Goal: Check status: Check status

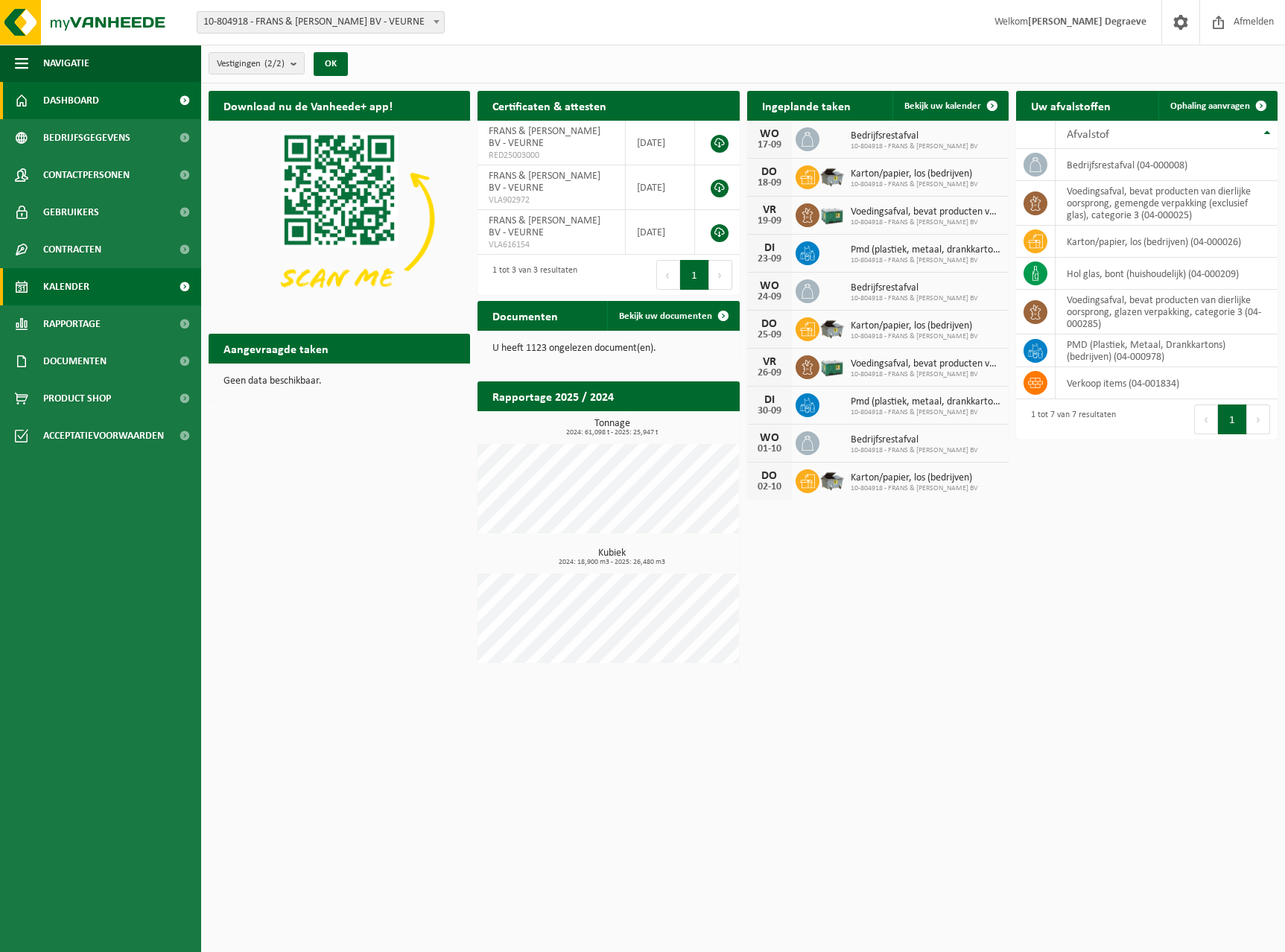
click at [79, 275] on span "Kalender" at bounding box center [66, 286] width 46 height 38
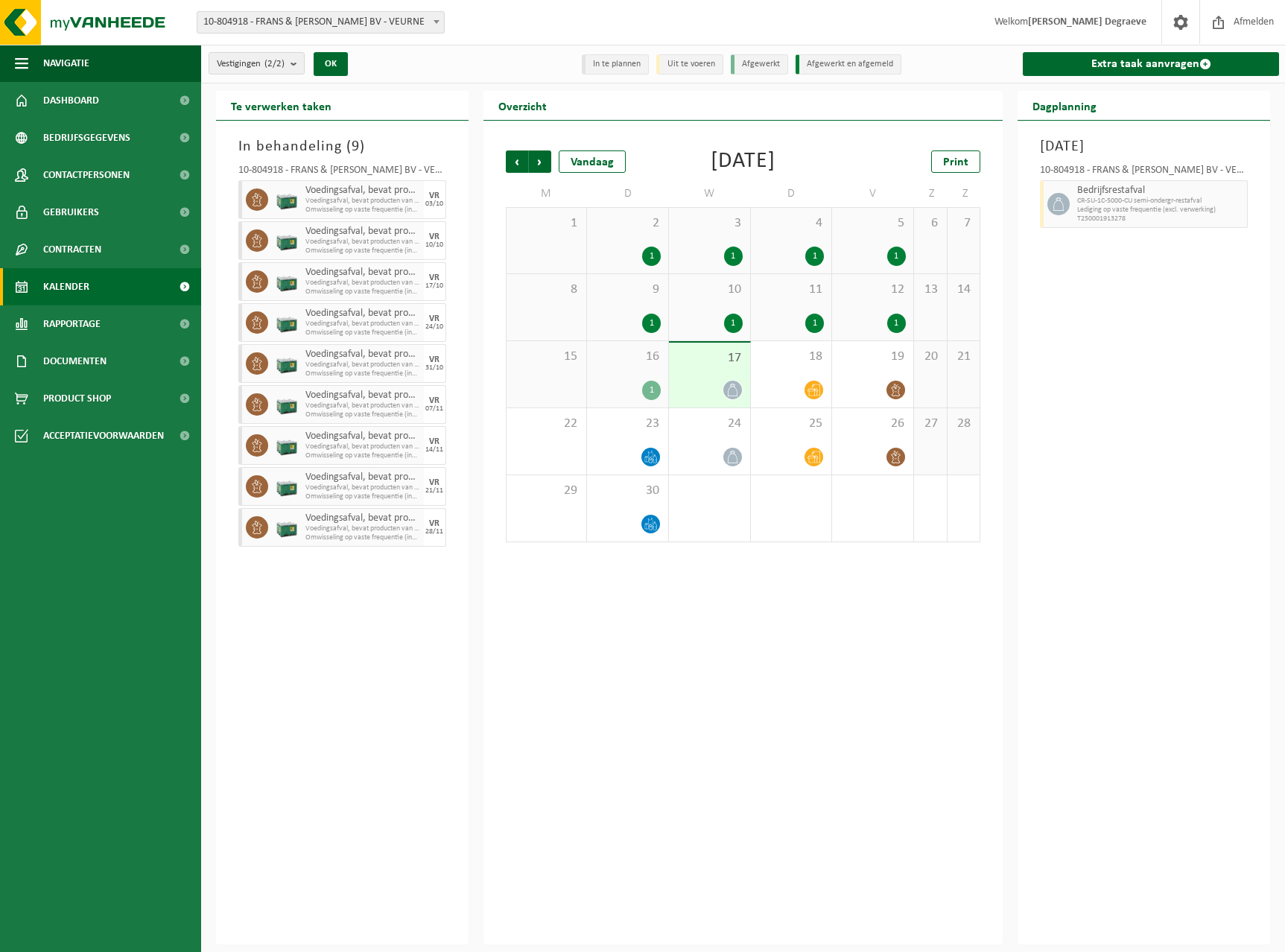
click at [87, 284] on span "Kalender" at bounding box center [66, 286] width 46 height 38
click at [522, 162] on span "Vorige" at bounding box center [517, 162] width 23 height 23
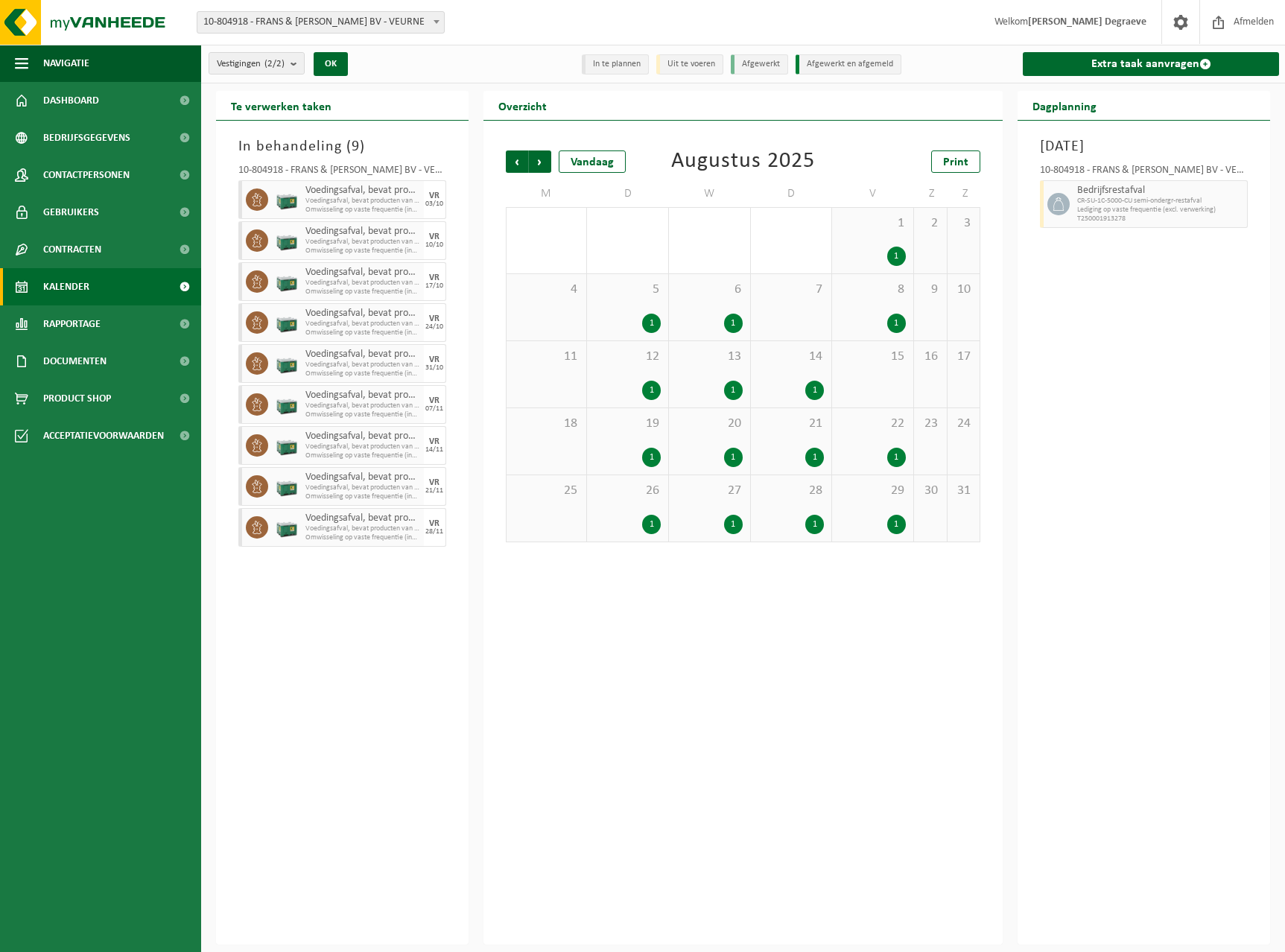
click at [818, 394] on div "1" at bounding box center [814, 390] width 18 height 19
click at [896, 457] on div "1" at bounding box center [895, 457] width 18 height 19
click at [895, 315] on div "1" at bounding box center [895, 323] width 18 height 19
